Goal: Check status: Check status

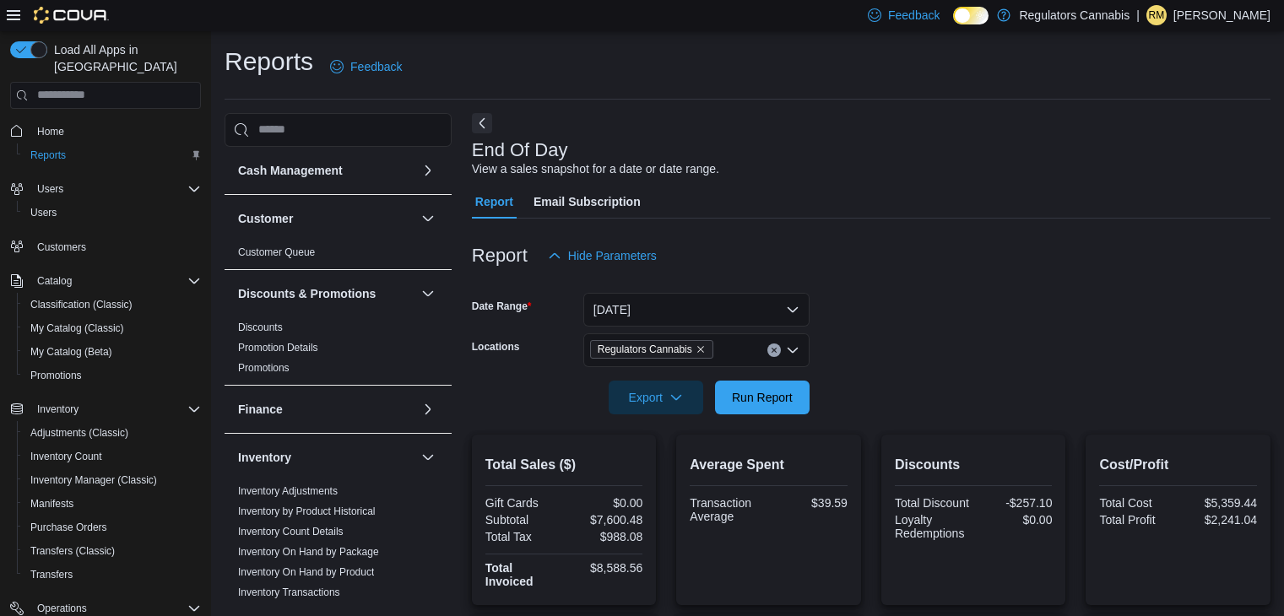
scroll to position [611, 0]
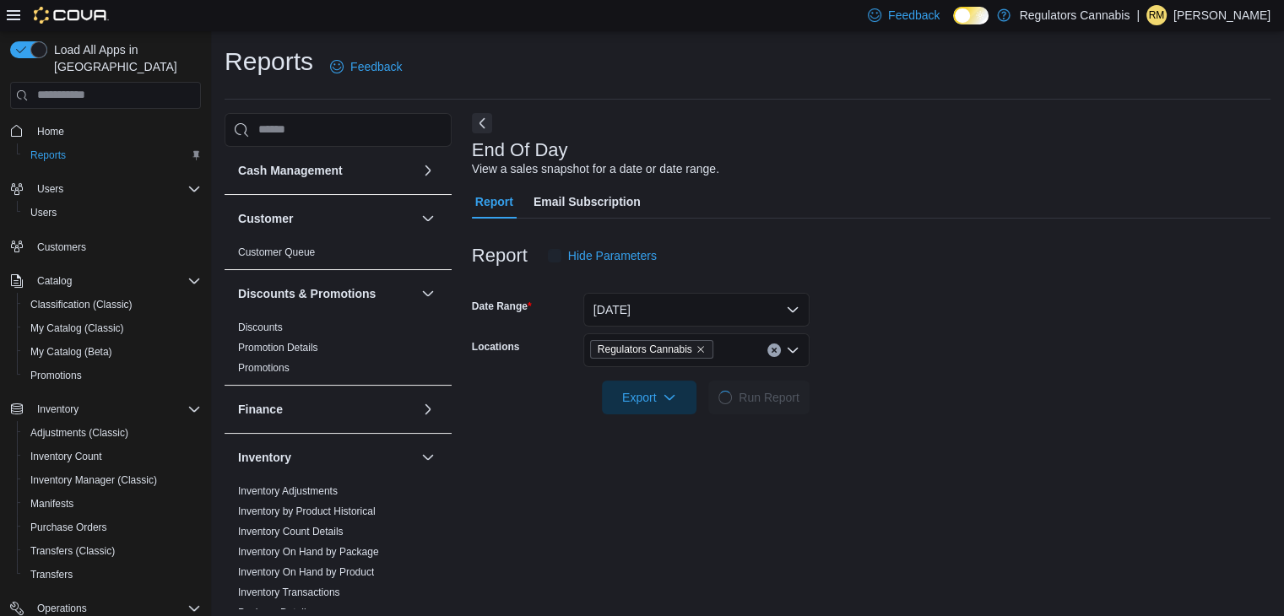
scroll to position [6, 0]
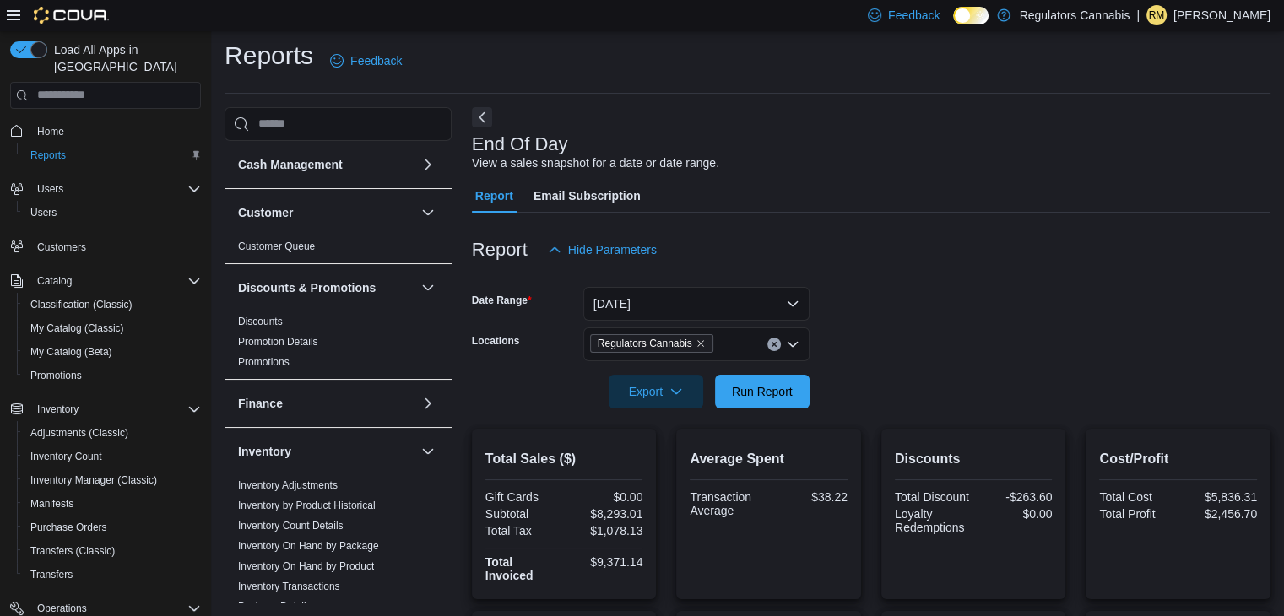
click at [753, 372] on div at bounding box center [871, 368] width 799 height 14
click at [758, 378] on span "Run Report" at bounding box center [762, 391] width 74 height 34
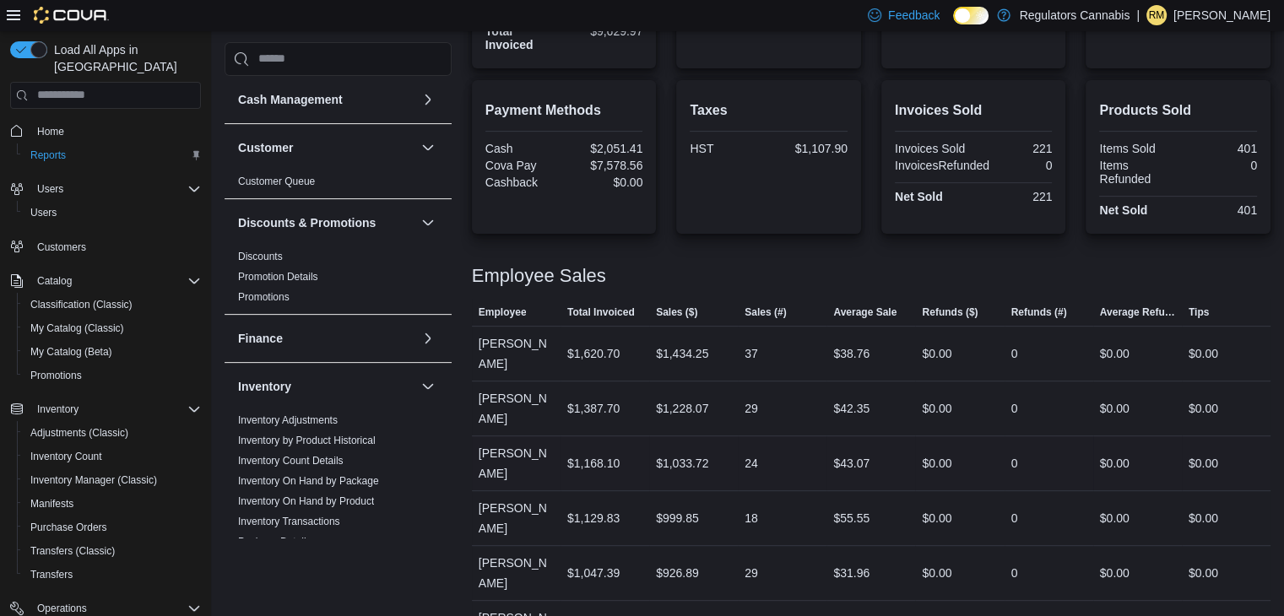
scroll to position [611, 0]
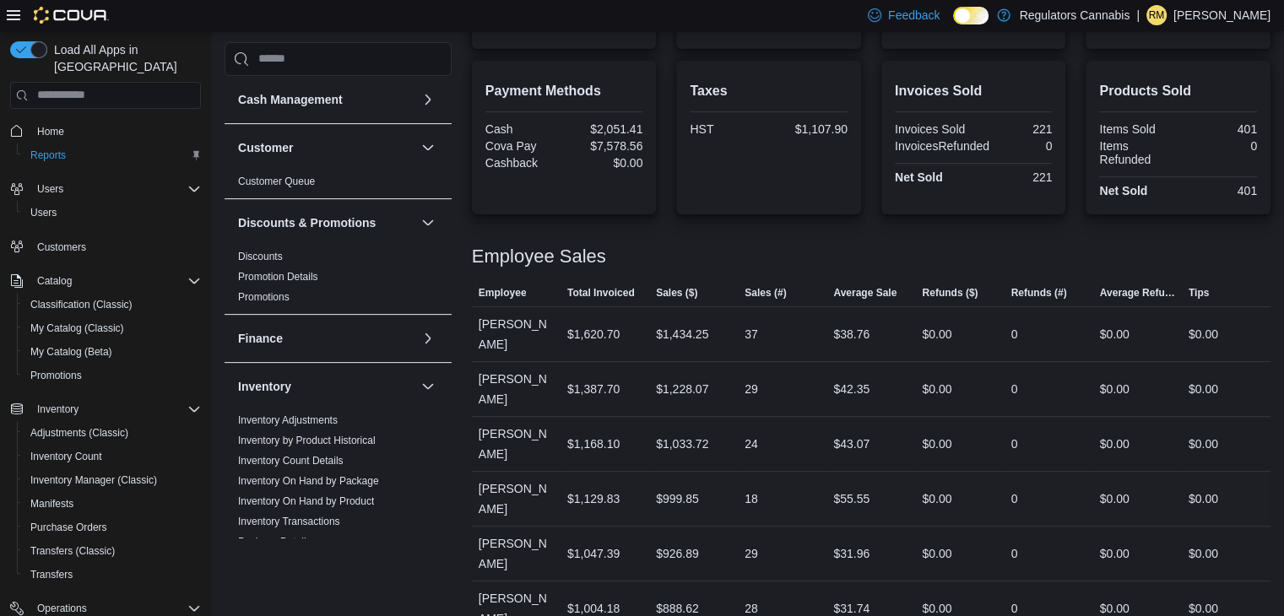
scroll to position [527, 0]
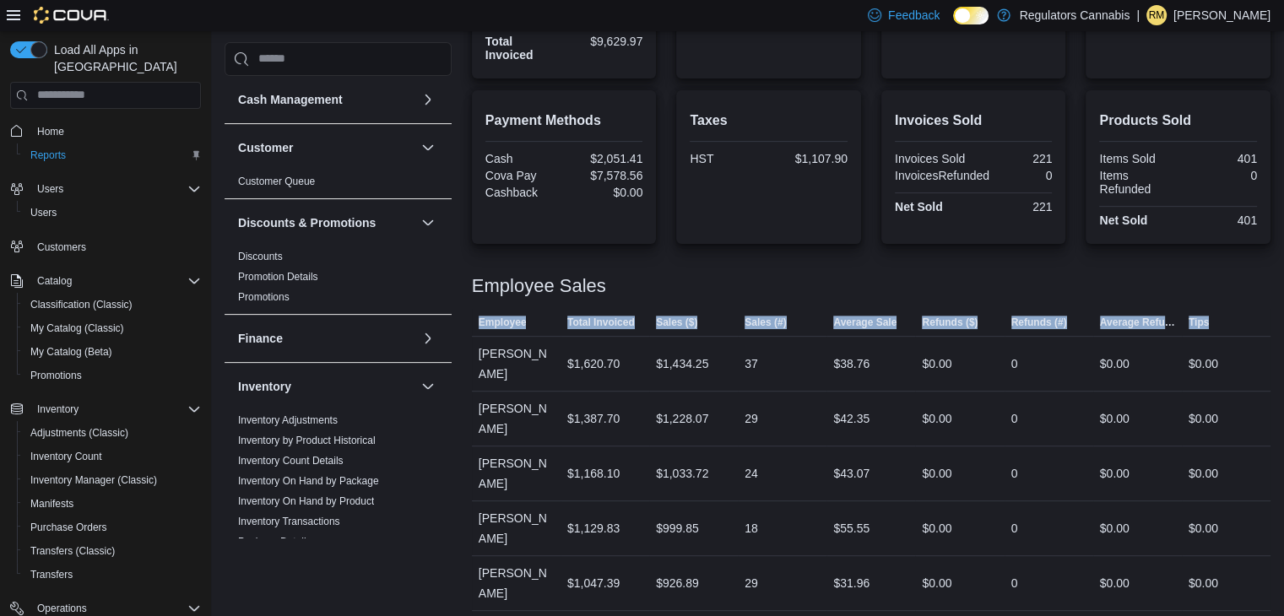
drag, startPoint x: 479, startPoint y: 322, endPoint x: 1230, endPoint y: 323, distance: 751.4
click at [1230, 323] on tr "Employee Total Invoiced Sales ($) Sales (#) Average Sale Refunds ($) Refunds (#…" at bounding box center [871, 323] width 799 height 28
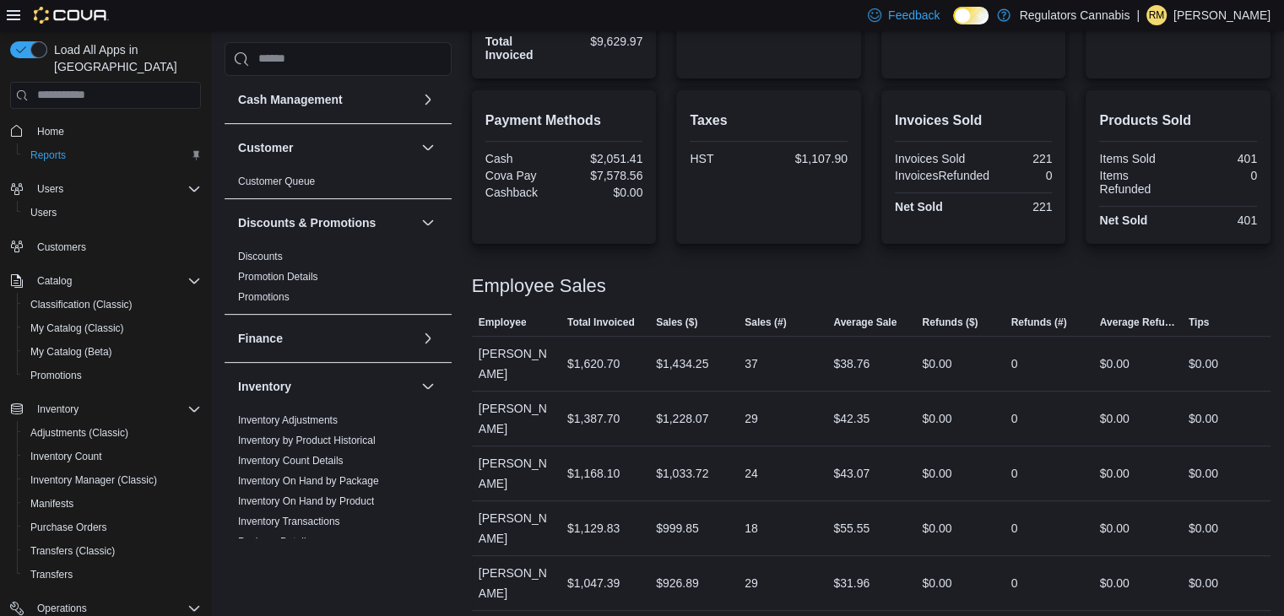
click at [701, 271] on div at bounding box center [871, 266] width 799 height 20
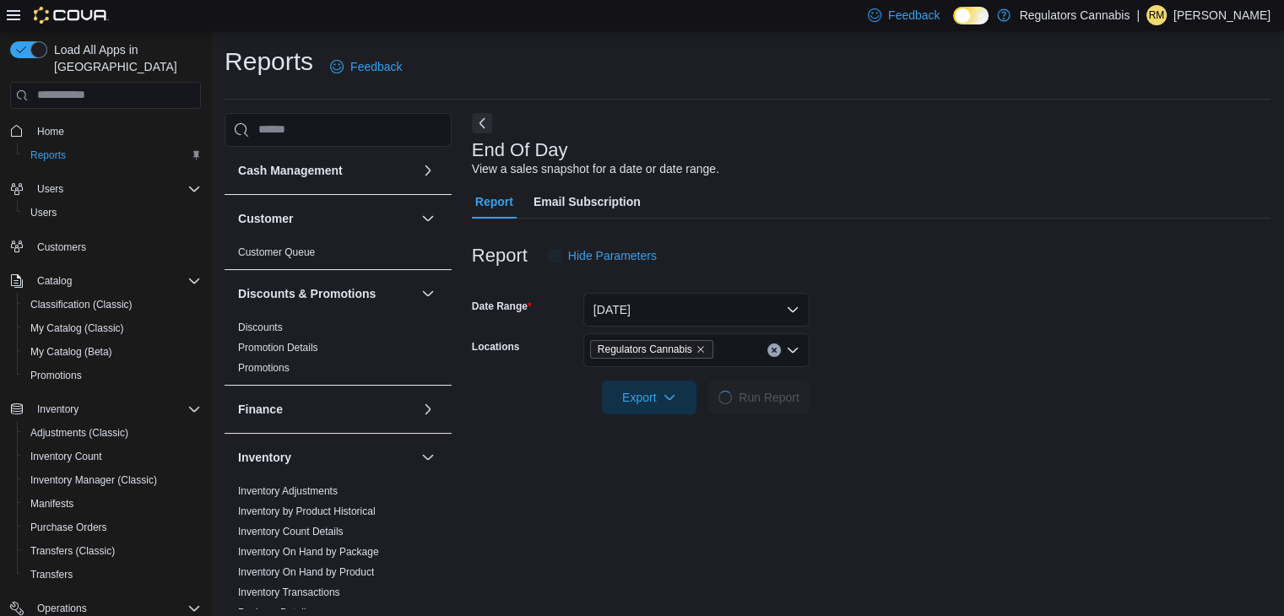
scroll to position [6, 0]
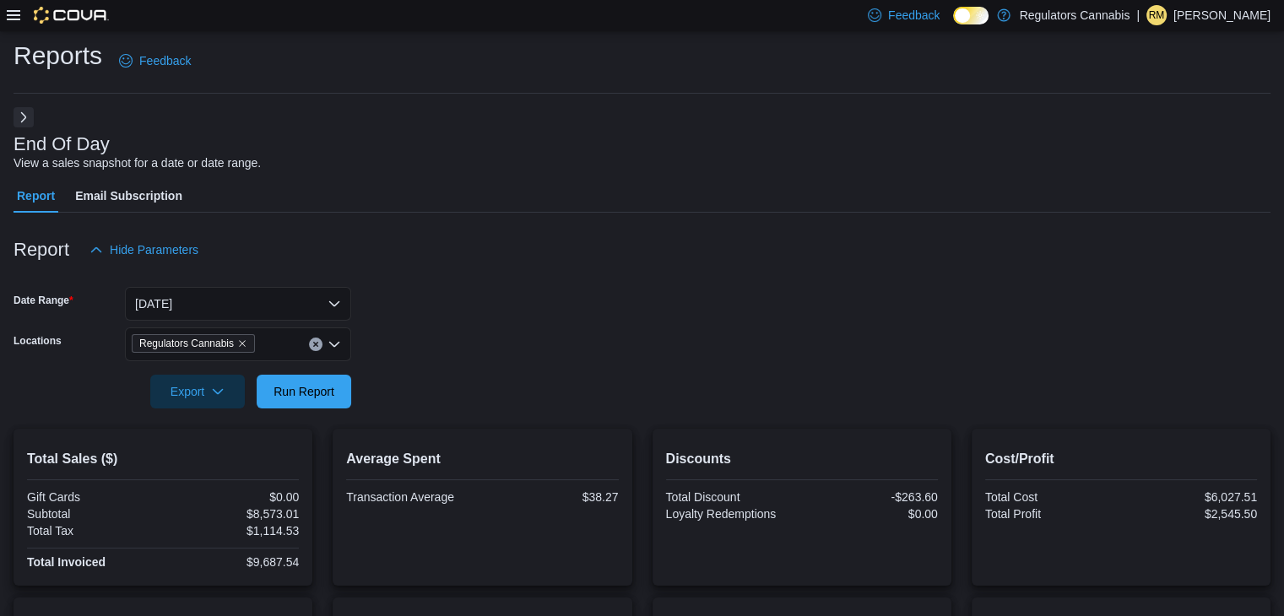
click at [4, 13] on div "Feedback Dark Mode Regulators Cannabis | RM Rachel McLennan" at bounding box center [642, 15] width 1284 height 31
click at [14, 15] on icon at bounding box center [14, 15] width 14 height 10
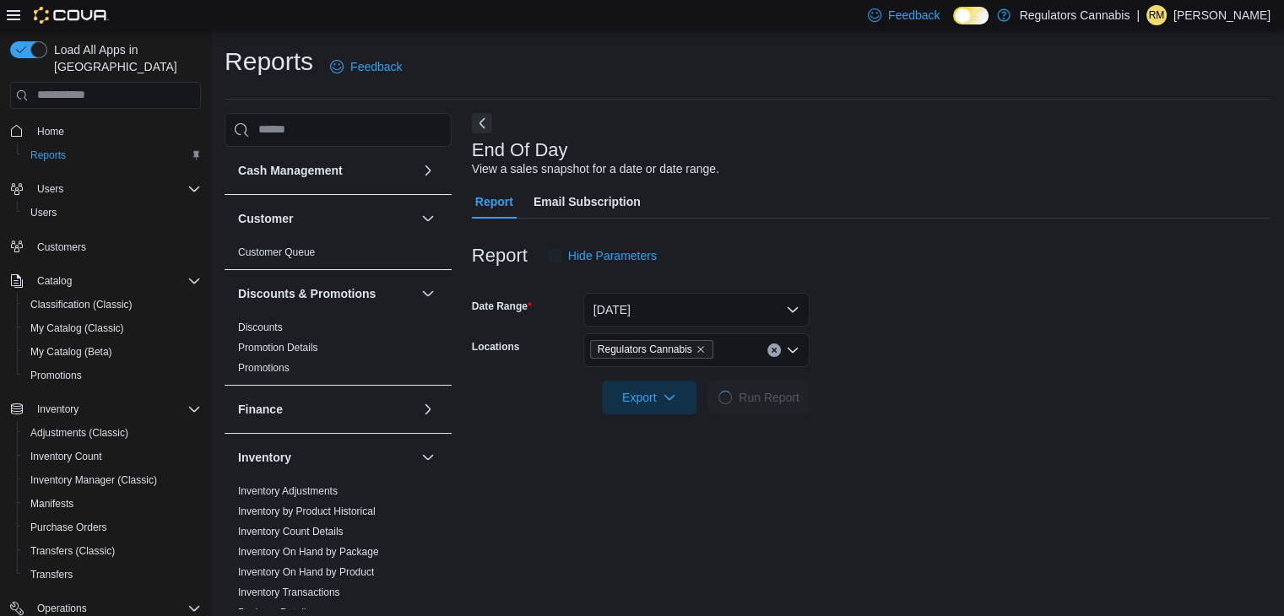
scroll to position [6, 0]
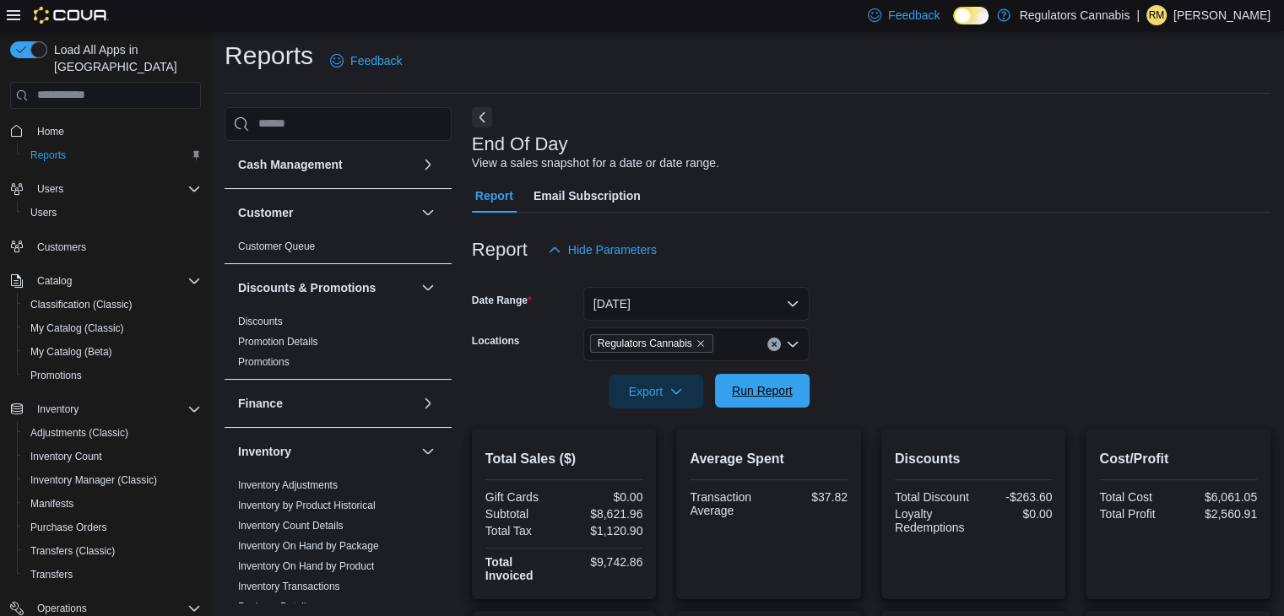
click at [787, 384] on span "Run Report" at bounding box center [762, 390] width 61 height 17
click at [804, 386] on button "Run Report" at bounding box center [762, 391] width 95 height 34
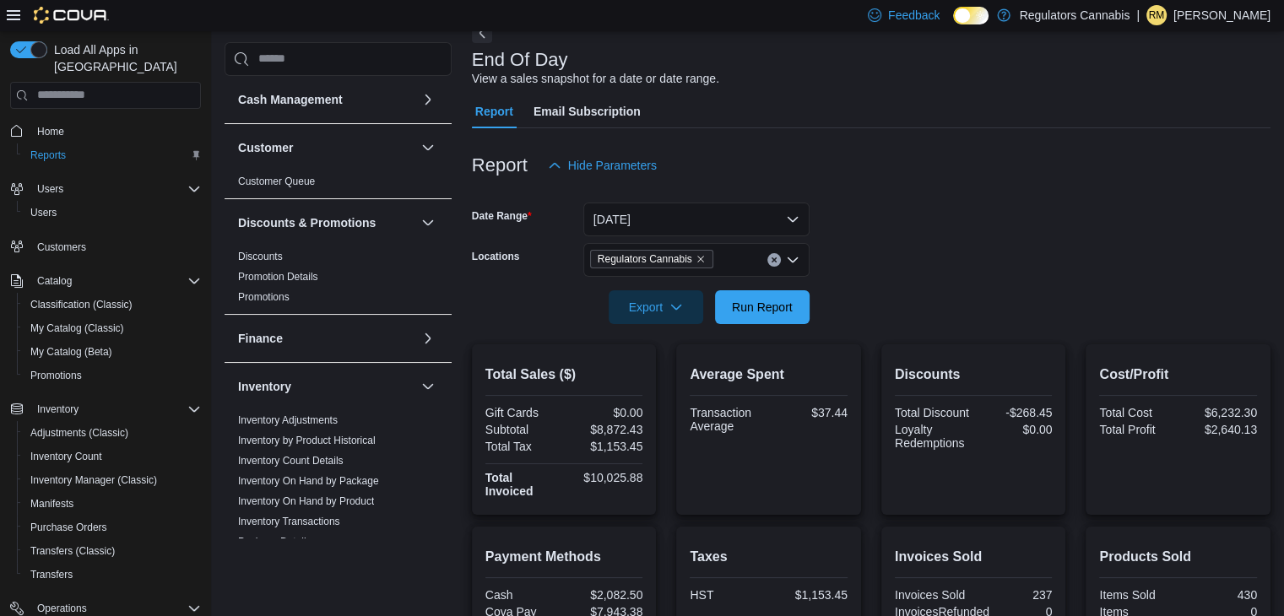
click at [787, 385] on div "Average Spent Transaction Average $37.44" at bounding box center [769, 401] width 158 height 72
click at [759, 305] on span "Run Report" at bounding box center [762, 306] width 61 height 17
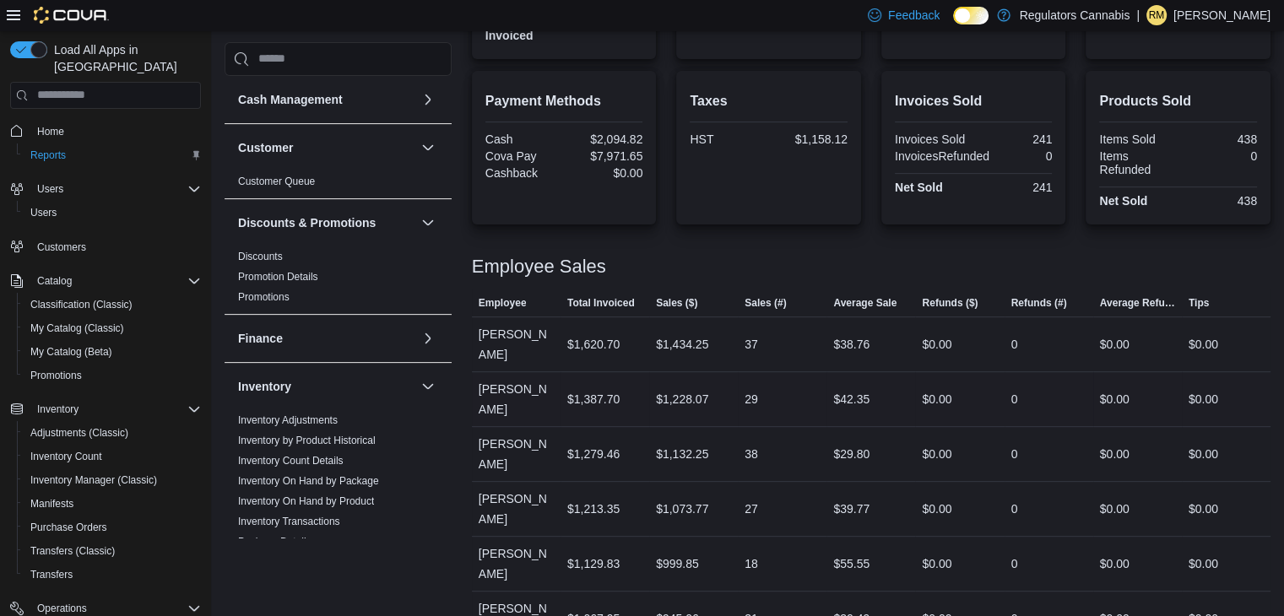
scroll to position [611, 0]
